Goal: Information Seeking & Learning: Learn about a topic

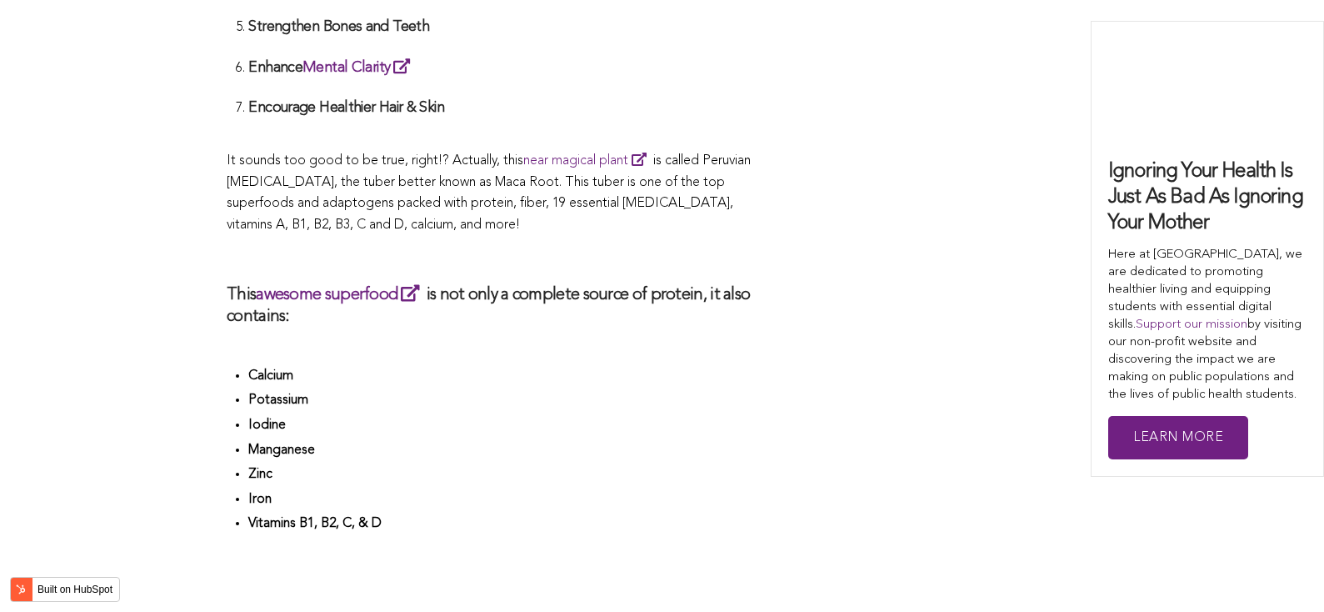
scroll to position [3443, 0]
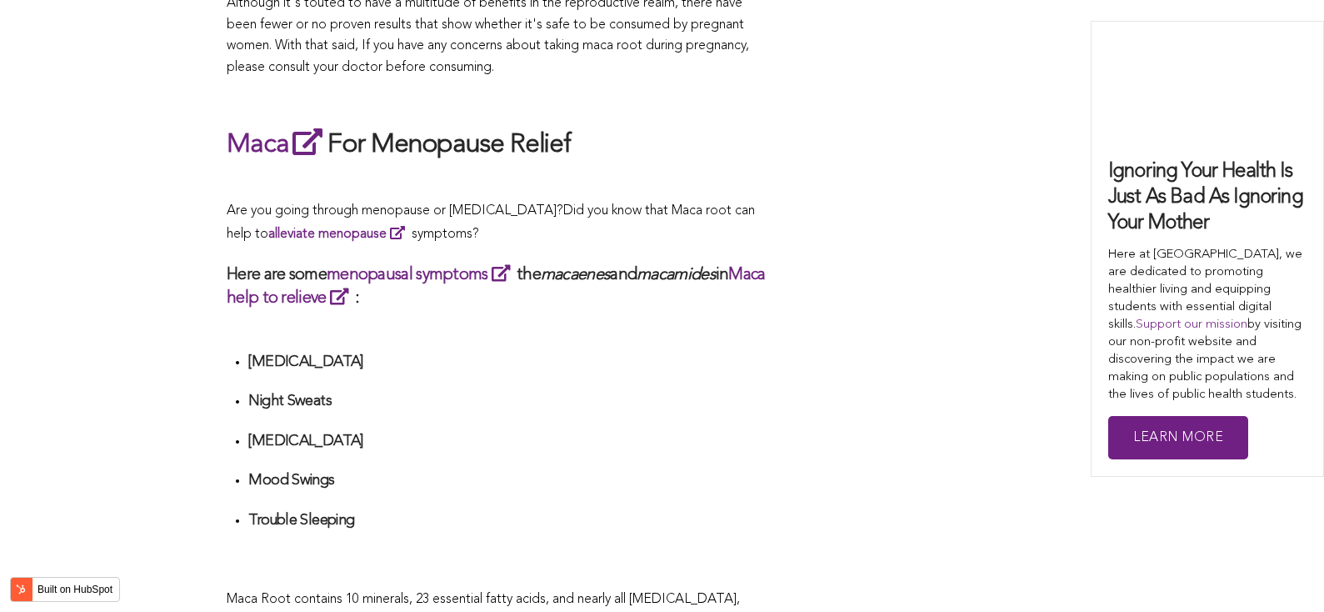
click at [705, 306] on div "What Are The Health Benefits of Maca For Women ? Hi [DEMOGRAPHIC_DATA], have yo…" at bounding box center [498, 309] width 542 height 5672
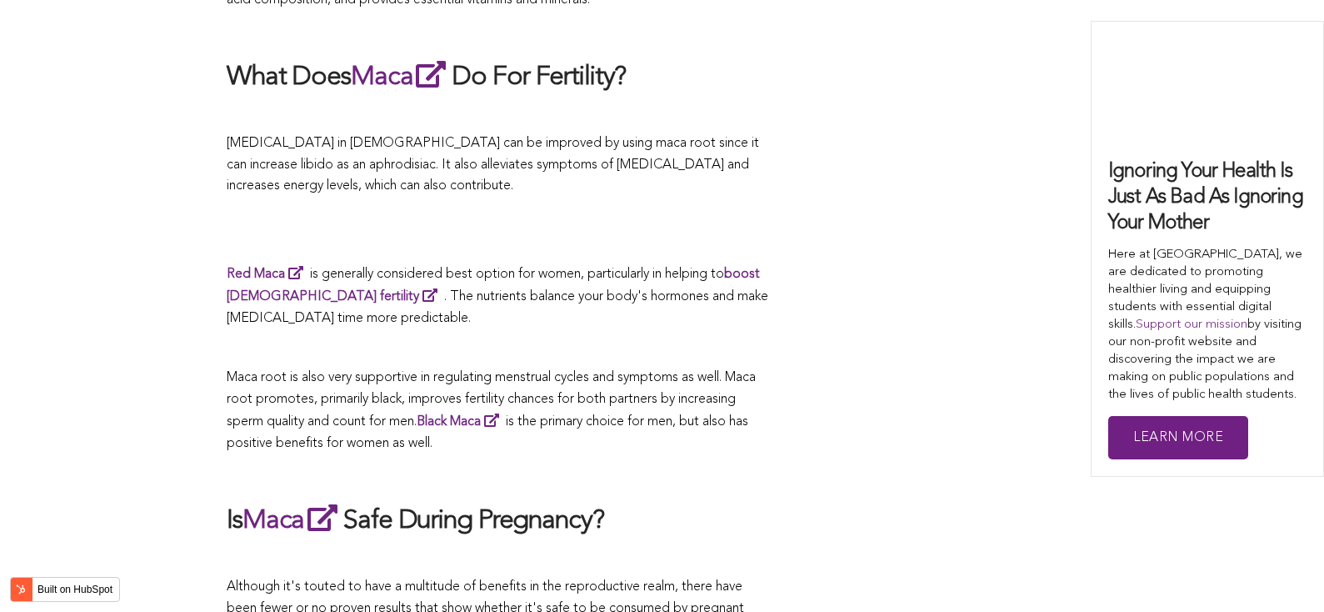
scroll to position [4992, 0]
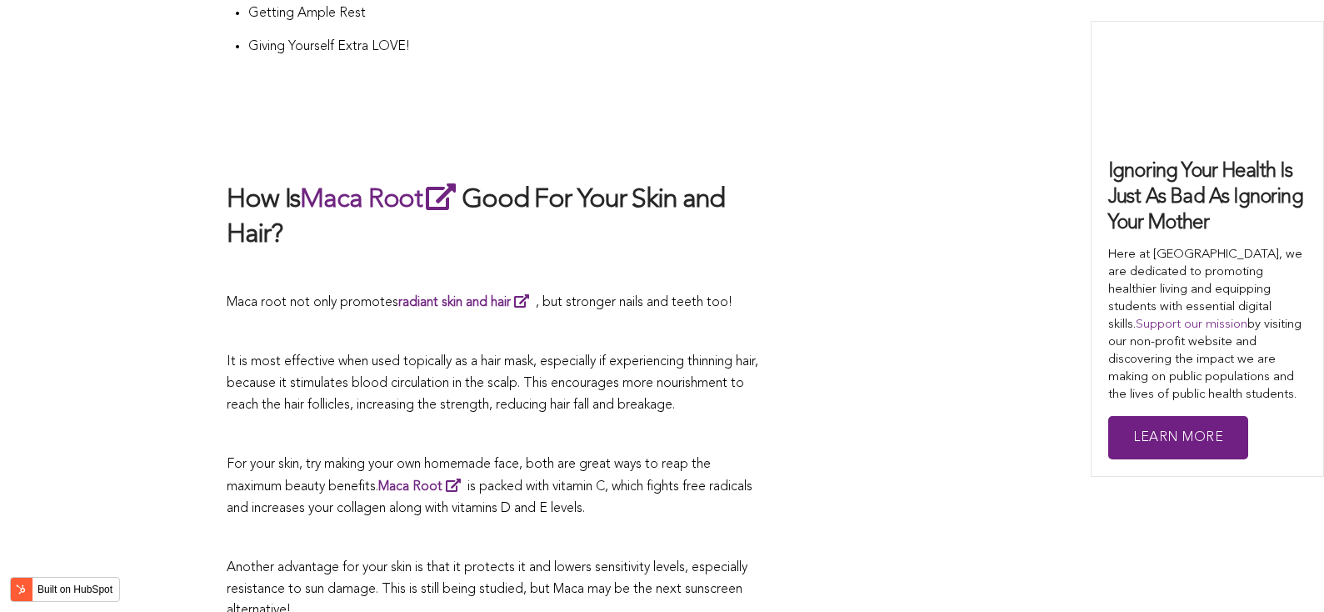
click at [619, 355] on span "It is most effective when used topically as a hair mask, especially if experien…" at bounding box center [493, 383] width 532 height 56
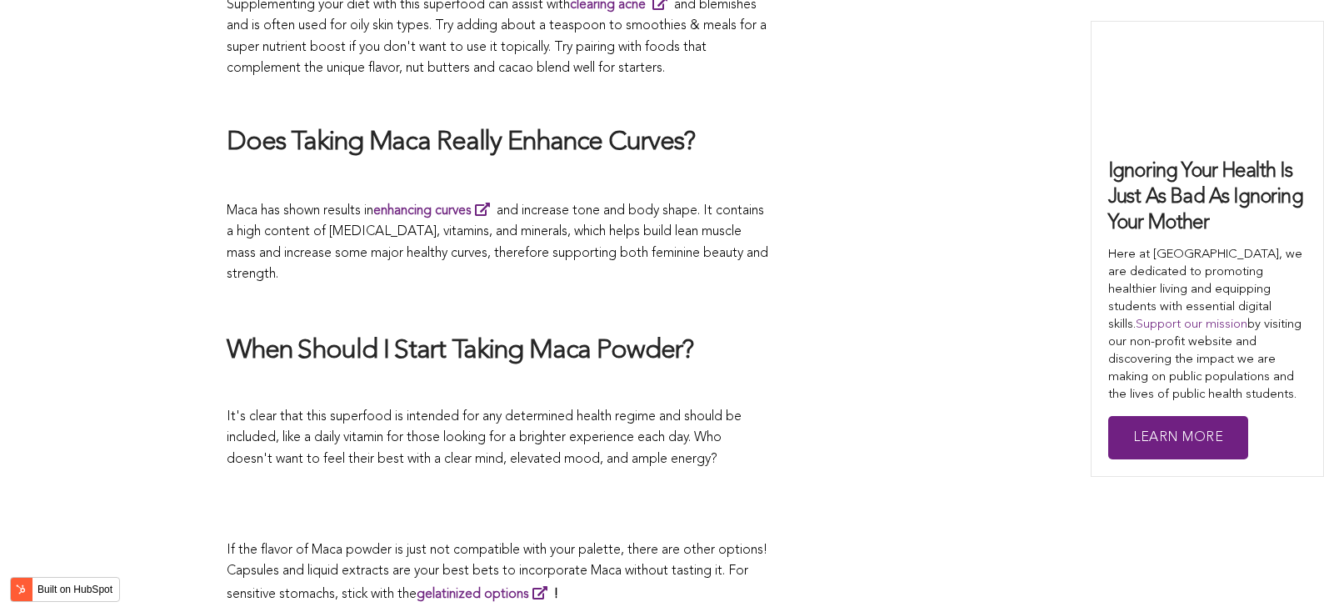
scroll to position [4345, 0]
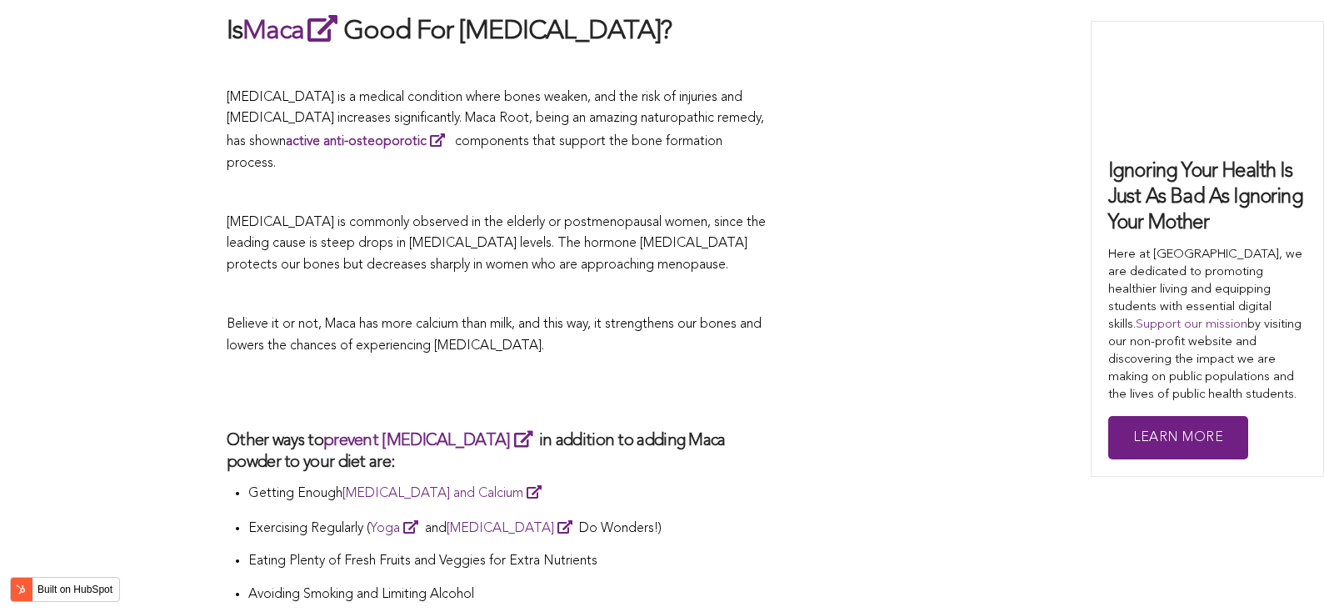
click at [640, 314] on p "Believe it or not, Maca has more calcium than milk, and this way, it strengthen…" at bounding box center [498, 335] width 542 height 42
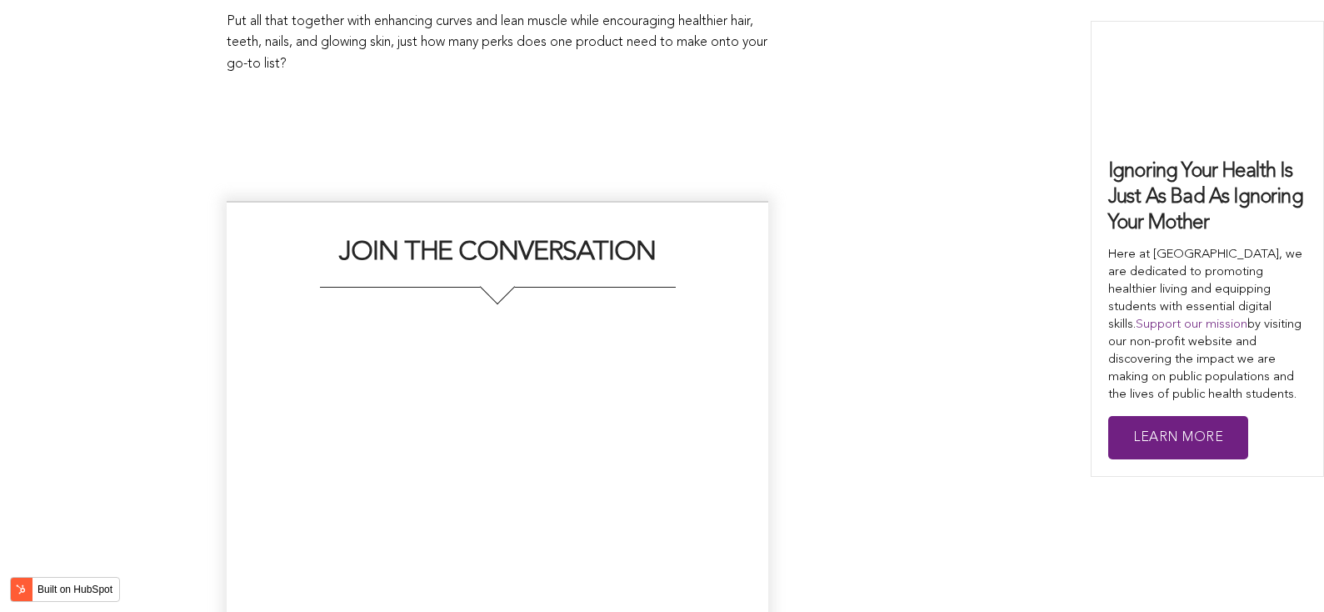
scroll to position [3945, 0]
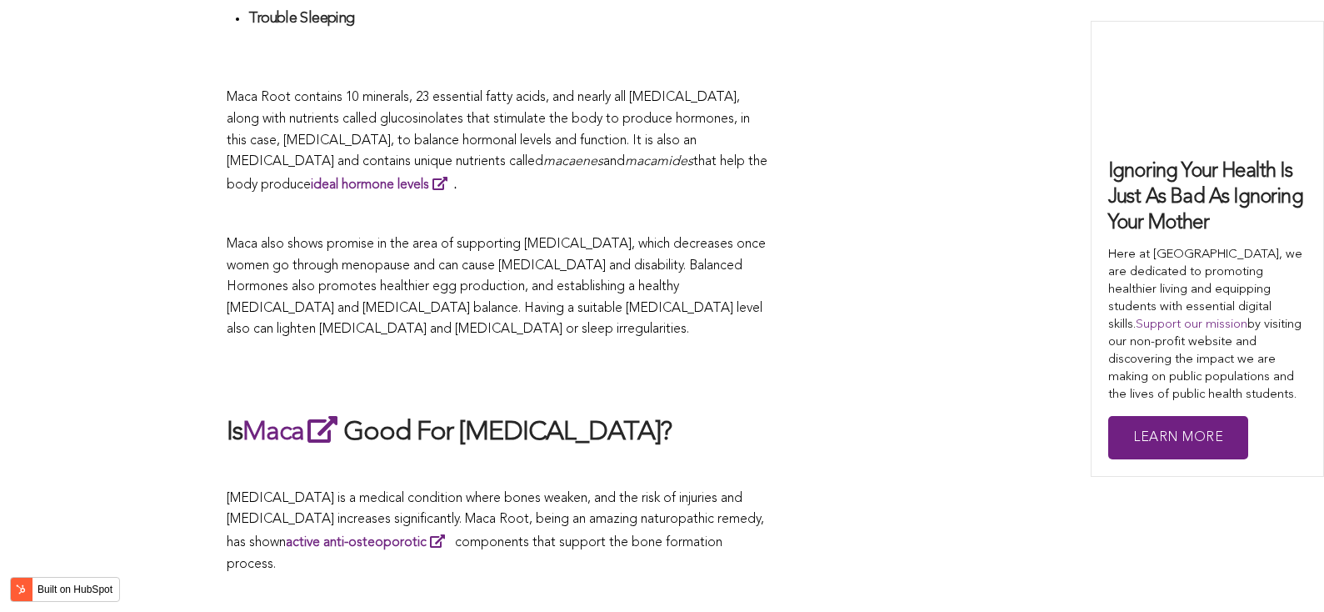
click at [629, 306] on p "Maca also shows promise in the area of supporting [MEDICAL_DATA], which decreas…" at bounding box center [498, 287] width 542 height 107
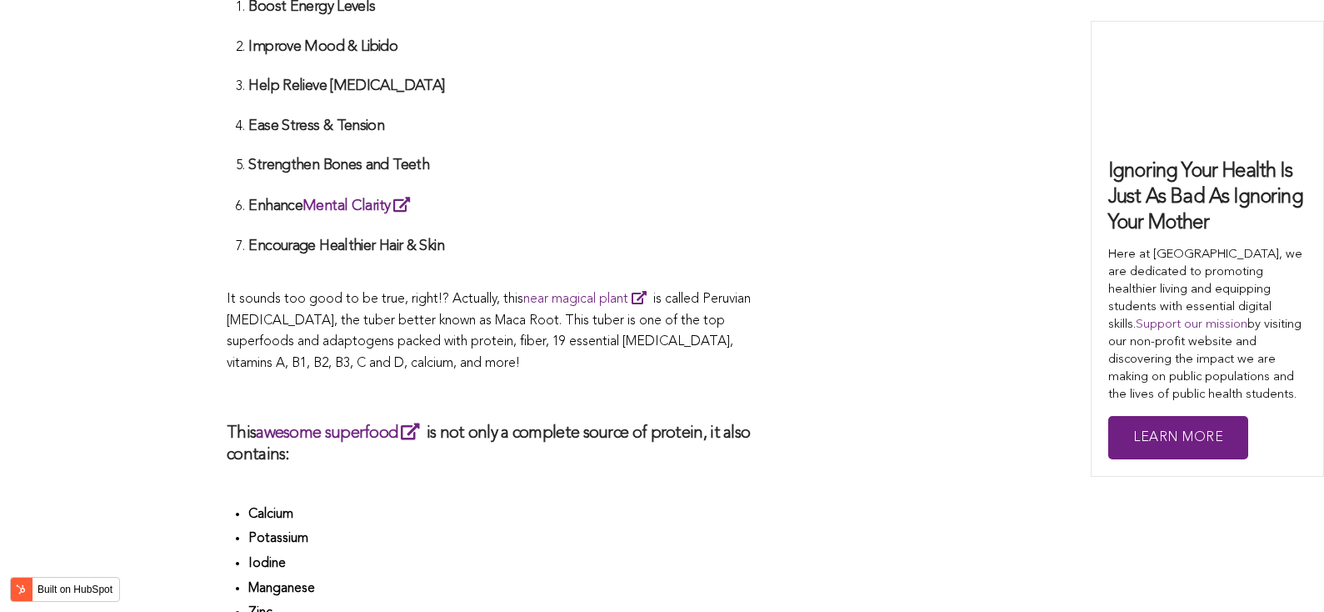
scroll to position [4545, 0]
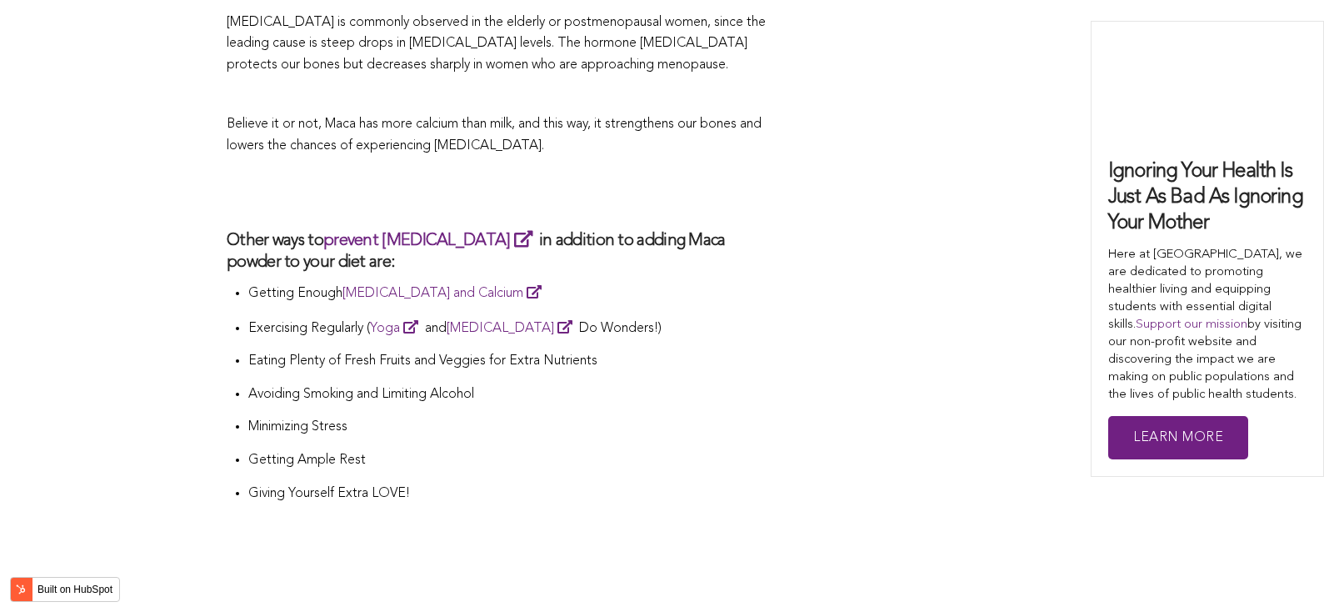
click at [672, 351] on p "Eating Plenty of Fresh Fruits and Veggies for Extra Nutrients" at bounding box center [508, 362] width 520 height 22
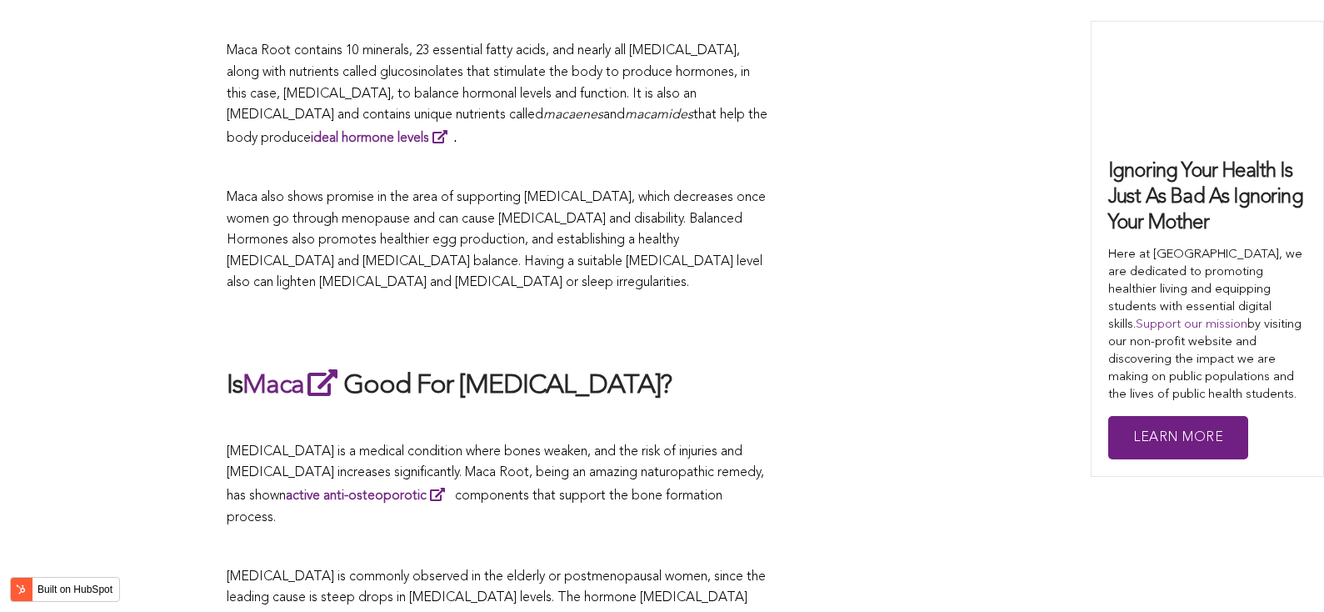
click at [609, 311] on h2 at bounding box center [498, 330] width 542 height 38
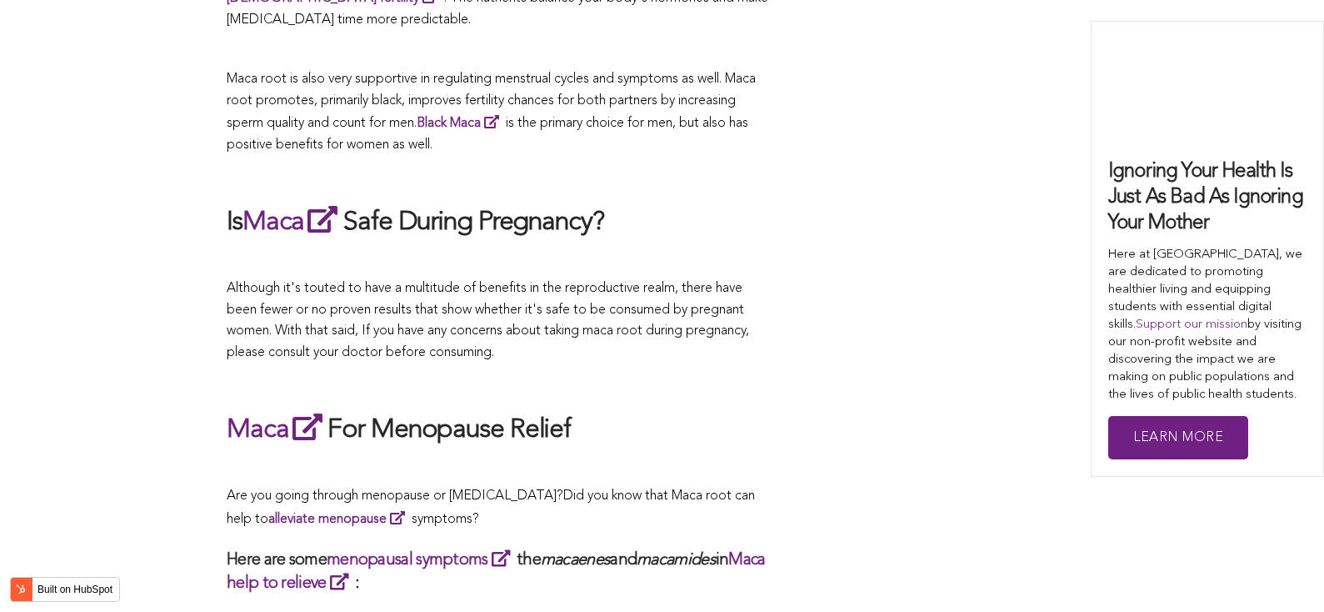
scroll to position [3880, 0]
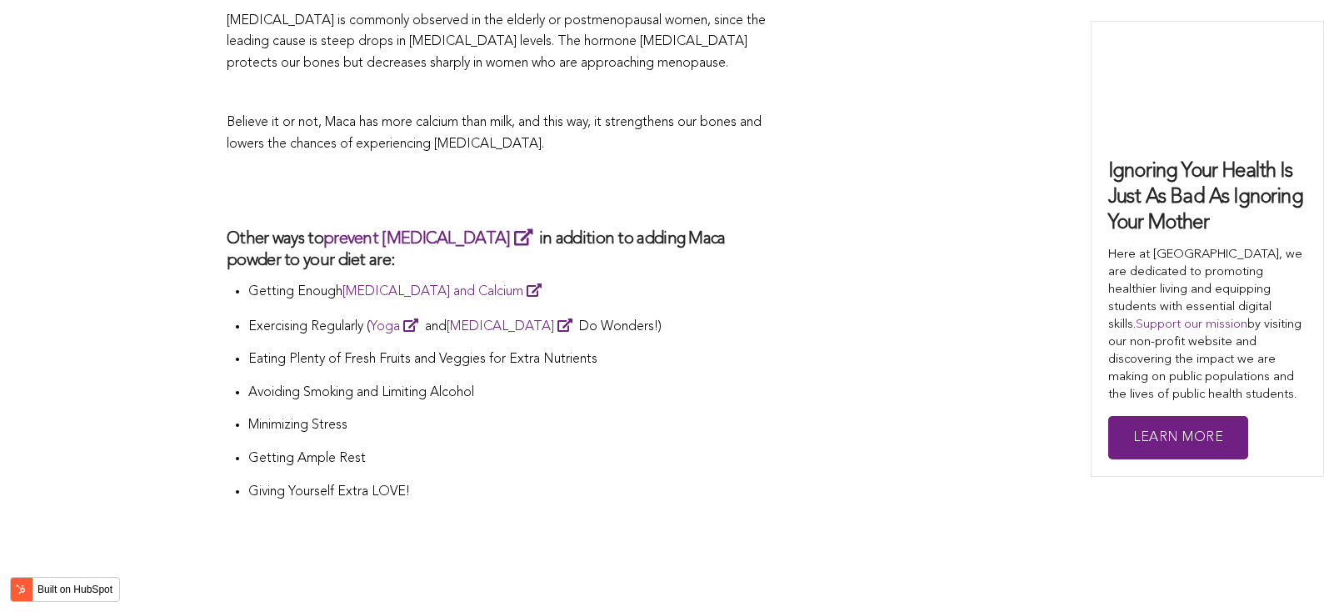
scroll to position [4142, 0]
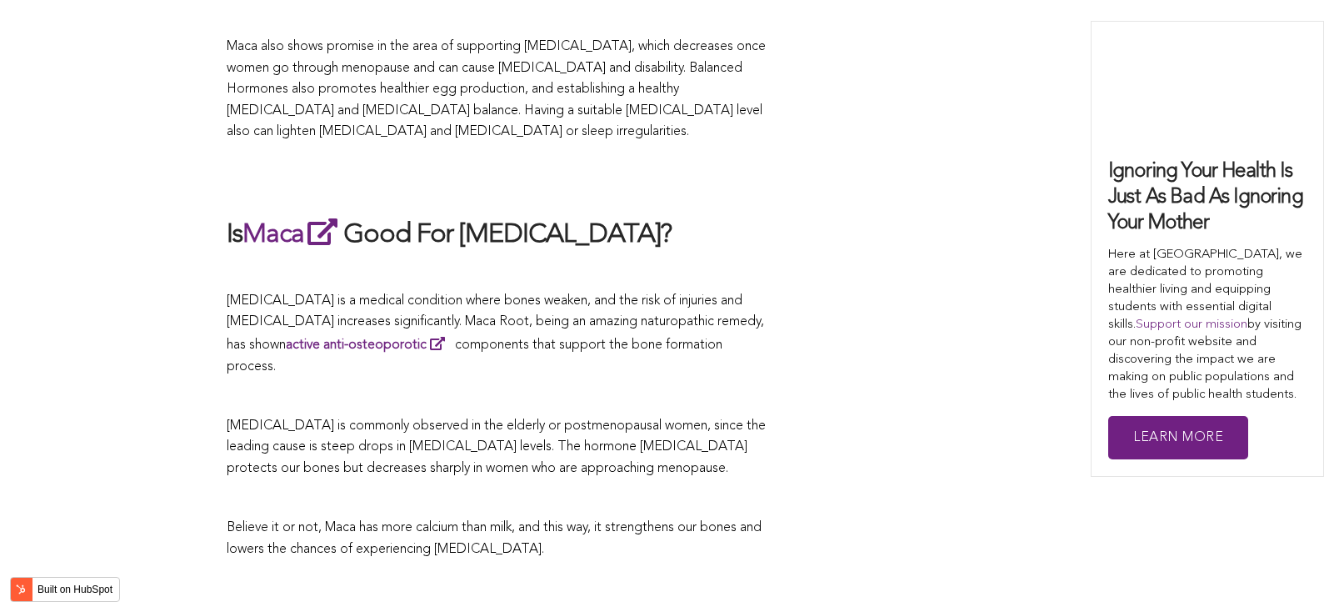
click at [577, 306] on p "[MEDICAL_DATA] is a medical condition where bones weaken, and the risk of injur…" at bounding box center [498, 334] width 542 height 87
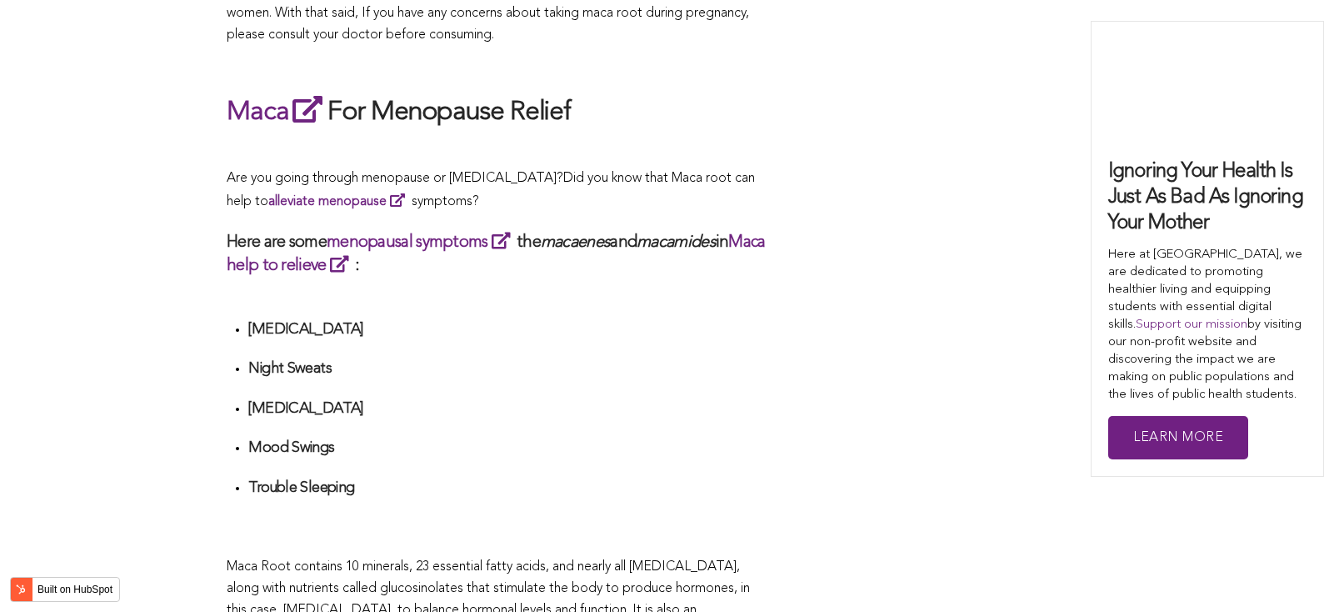
scroll to position [4289, 0]
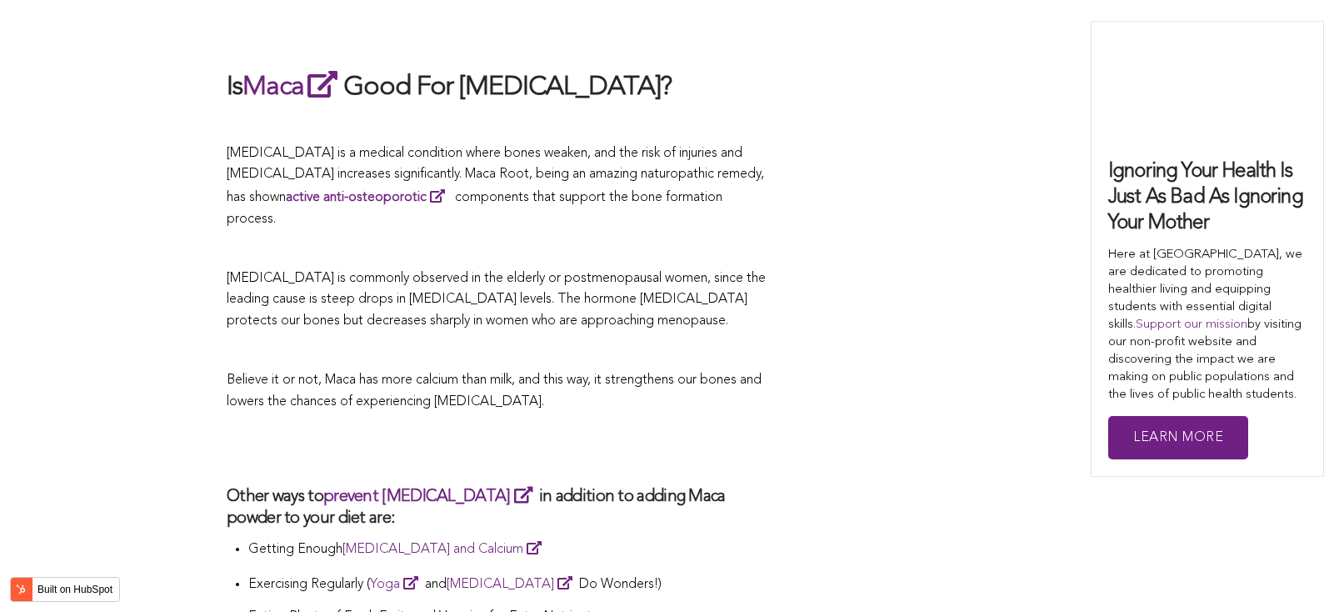
click at [546, 341] on p at bounding box center [498, 352] width 542 height 22
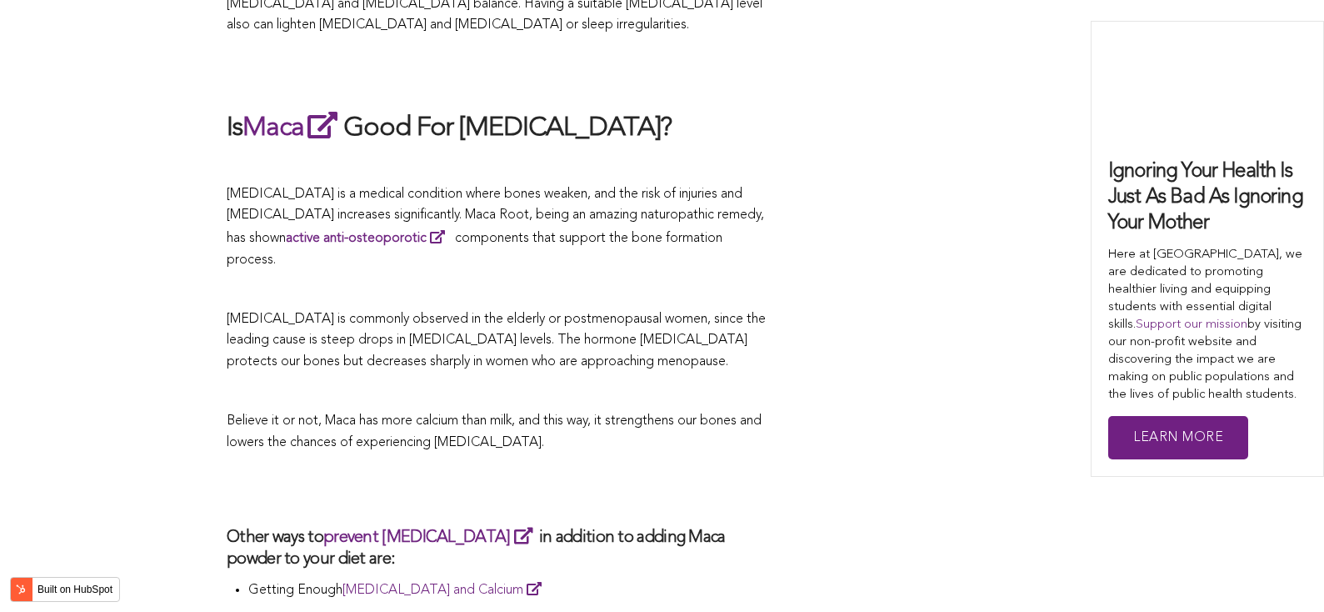
click at [561, 312] on span "[MEDICAL_DATA] is commonly observed in the elderly or postmenopausal women, sin…" at bounding box center [496, 340] width 539 height 56
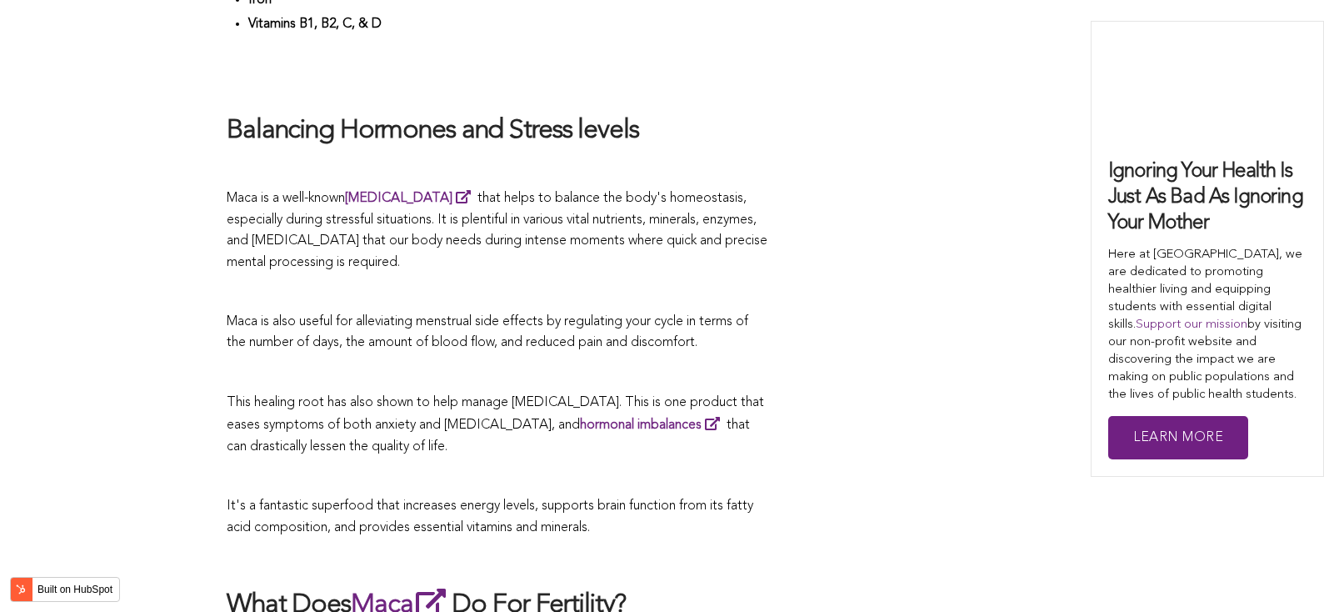
scroll to position [4140, 0]
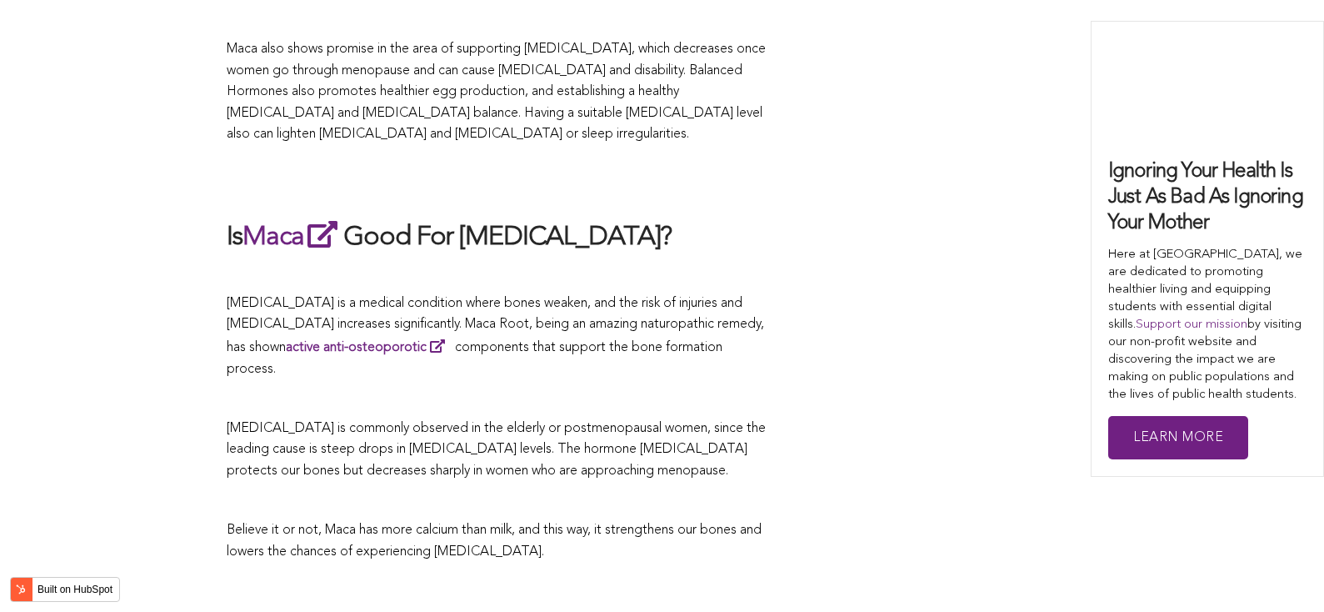
click at [551, 306] on span "[MEDICAL_DATA] is a medical condition where bones weaken, and the risk of injur…" at bounding box center [495, 336] width 537 height 79
